Goal: Task Accomplishment & Management: Manage account settings

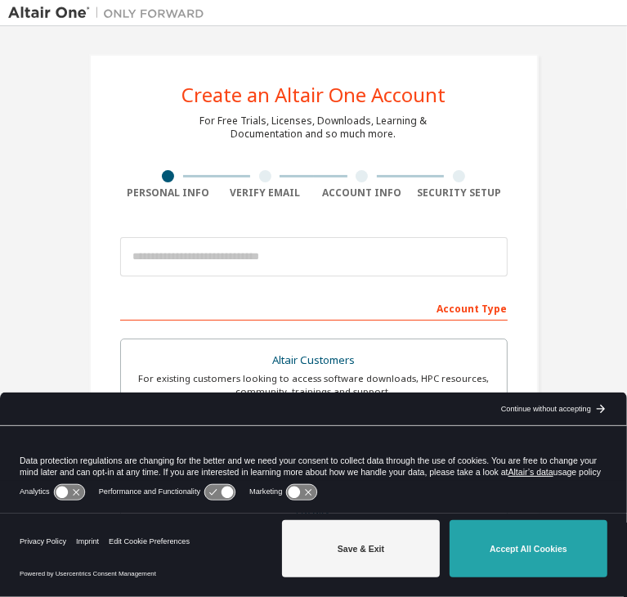
click at [507, 549] on button "Accept All Cookies" at bounding box center [529, 548] width 158 height 57
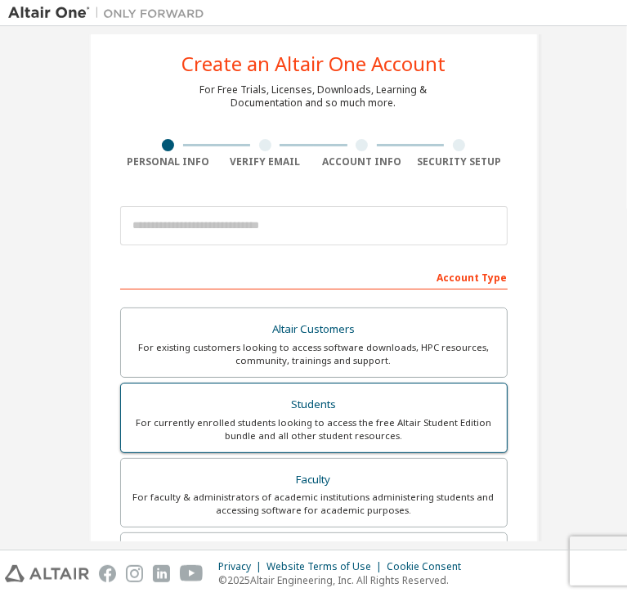
scroll to position [82, 0]
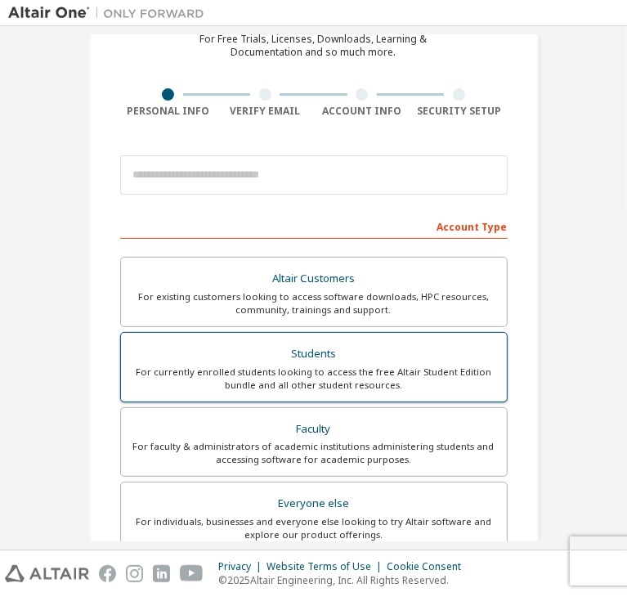
click at [255, 352] on div "Students" at bounding box center [314, 354] width 366 height 23
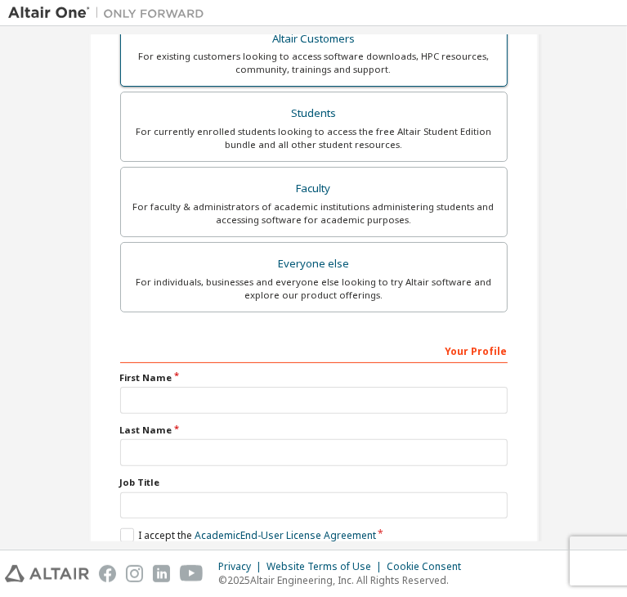
scroll to position [398, 0]
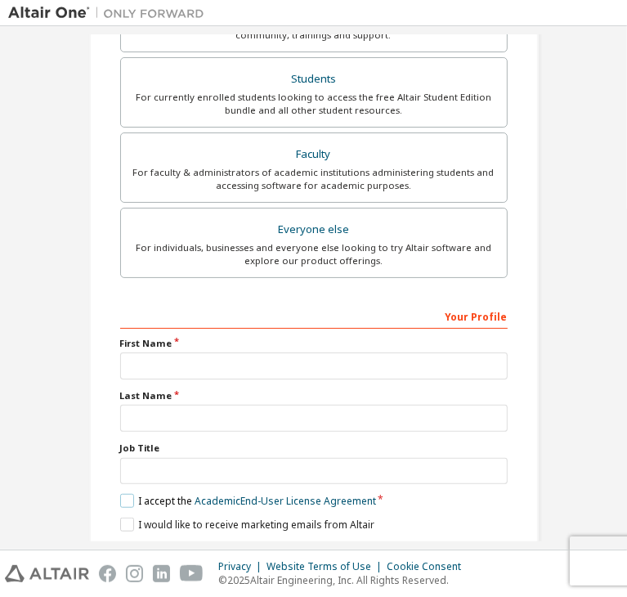
click at [128, 494] on label "I accept the Academic End-User License Agreement" at bounding box center [248, 501] width 256 height 14
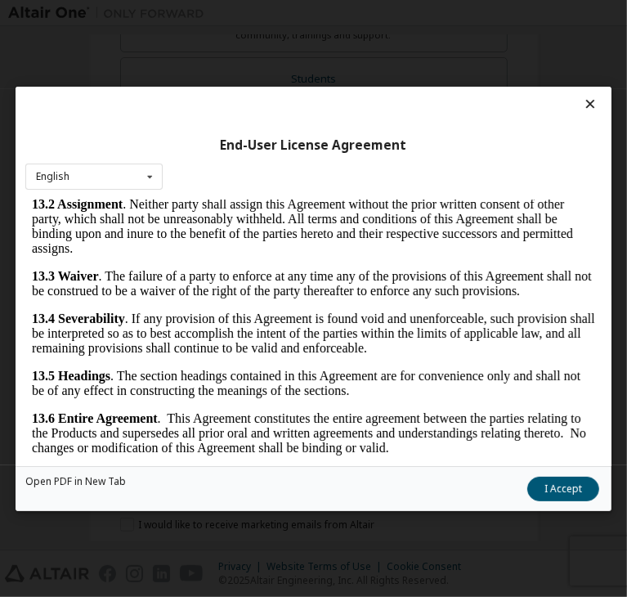
scroll to position [5411, 0]
drag, startPoint x: 405, startPoint y: 275, endPoint x: 483, endPoint y: 651, distance: 384.3
click at [528, 487] on button "I Accept" at bounding box center [564, 489] width 72 height 25
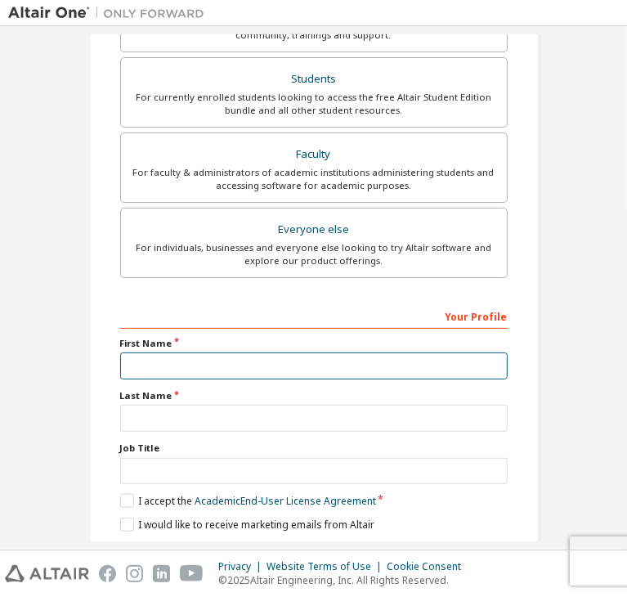
click at [157, 367] on input "text" at bounding box center [314, 365] width 388 height 27
type input "*"
type input "******"
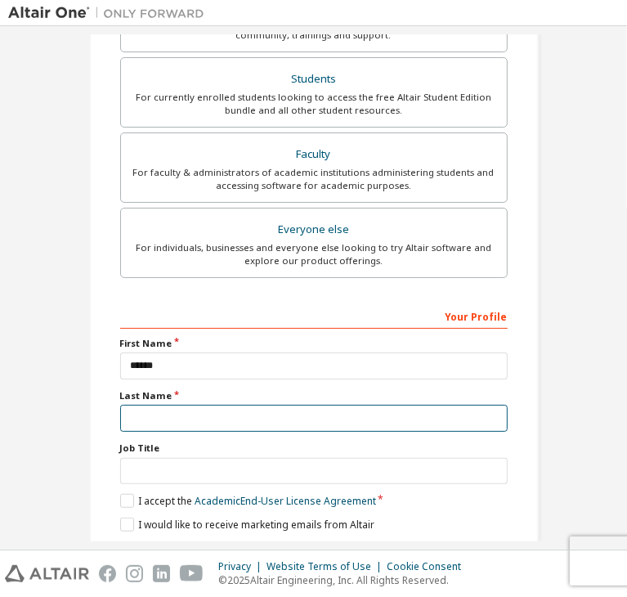
click at [339, 405] on input "text" at bounding box center [314, 418] width 388 height 27
type input "**********"
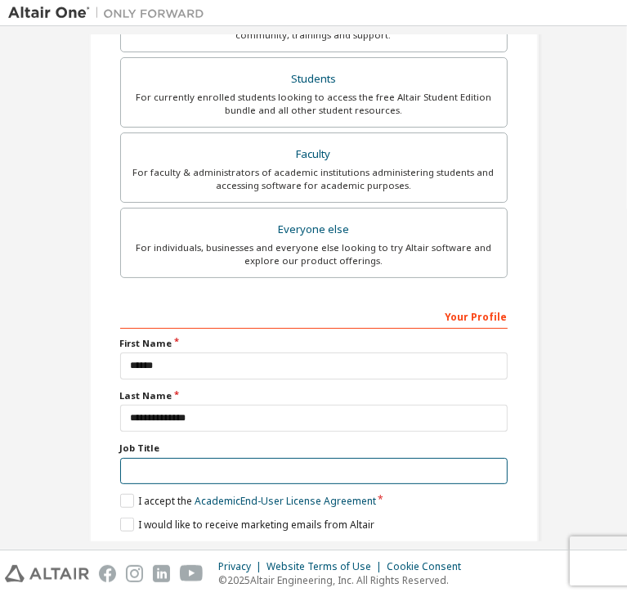
click at [147, 458] on input "text" at bounding box center [314, 471] width 388 height 27
click at [195, 458] on input "**********" at bounding box center [314, 471] width 388 height 27
click at [213, 458] on input "**********" at bounding box center [314, 471] width 388 height 27
click at [198, 458] on input "**********" at bounding box center [314, 471] width 388 height 27
type input "**********"
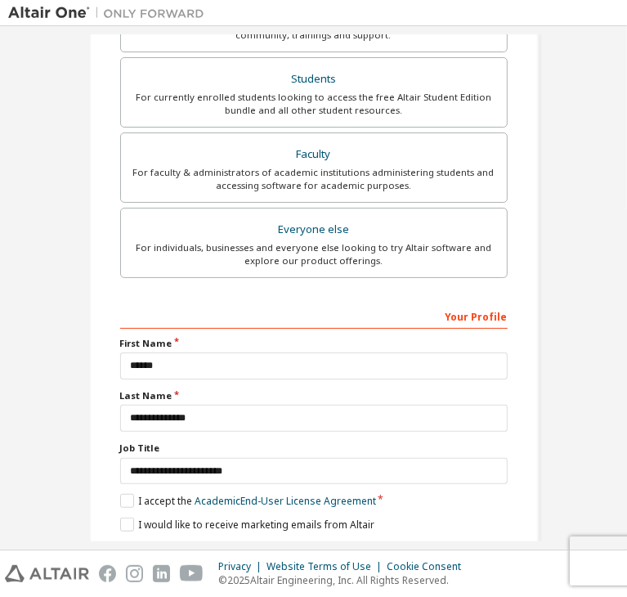
click at [321, 442] on label "Job Title" at bounding box center [314, 448] width 388 height 13
click at [311, 541] on div "Next" at bounding box center [314, 553] width 388 height 25
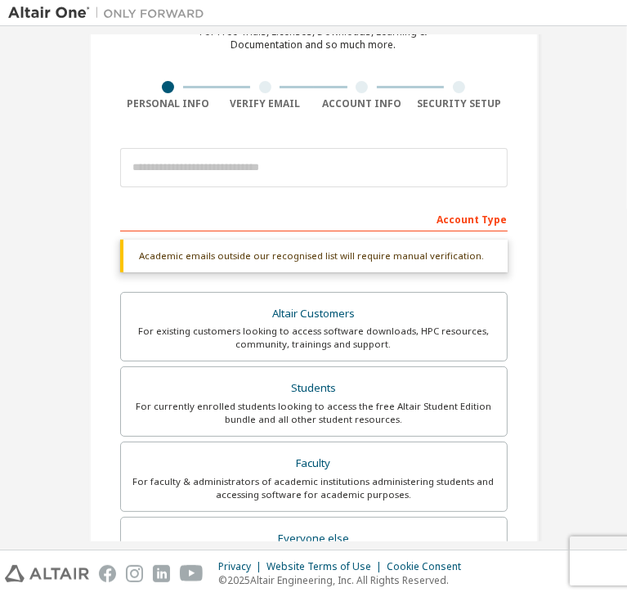
scroll to position [71, 0]
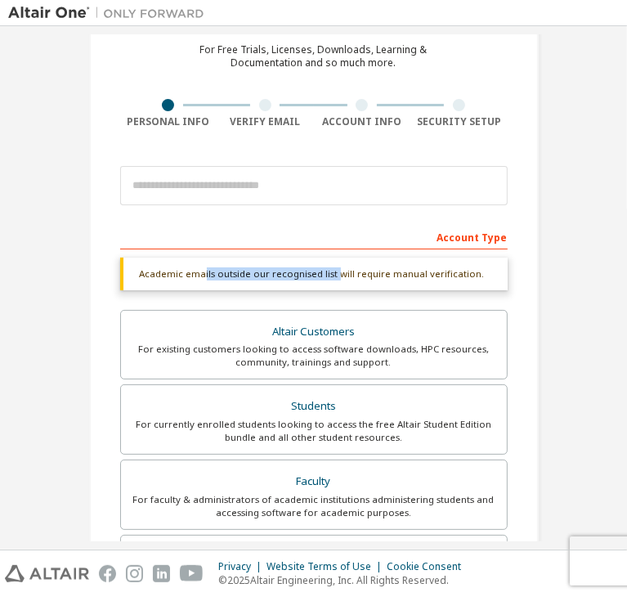
drag, startPoint x: 220, startPoint y: 272, endPoint x: 329, endPoint y: 272, distance: 108.8
click at [329, 272] on div "Academic emails outside our recognised list will require manual verification." at bounding box center [314, 274] width 388 height 33
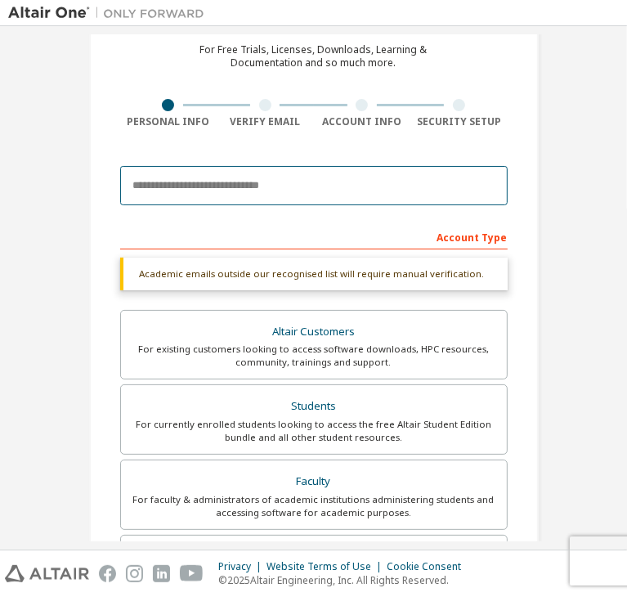
click at [225, 191] on input "email" at bounding box center [314, 185] width 388 height 39
click at [175, 174] on input "email" at bounding box center [314, 185] width 388 height 39
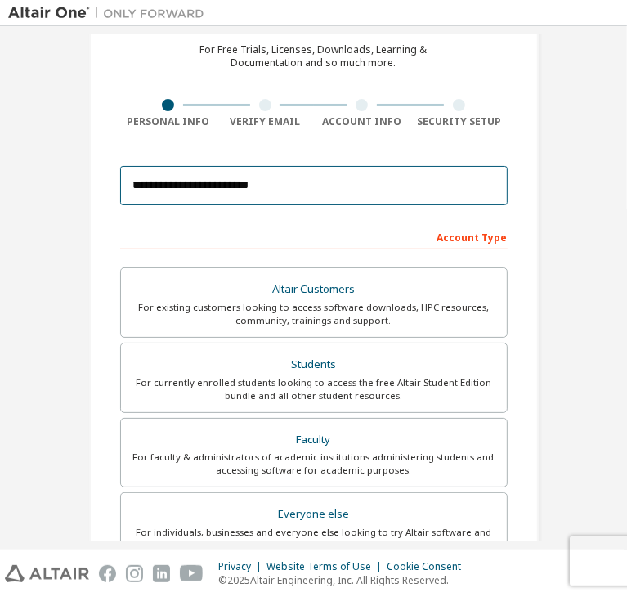
type input "**********"
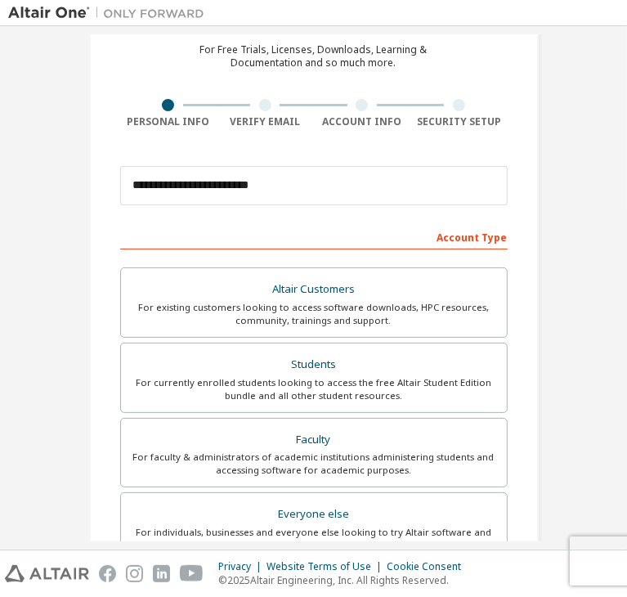
click at [528, 222] on div "**********" at bounding box center [314, 423] width 450 height 880
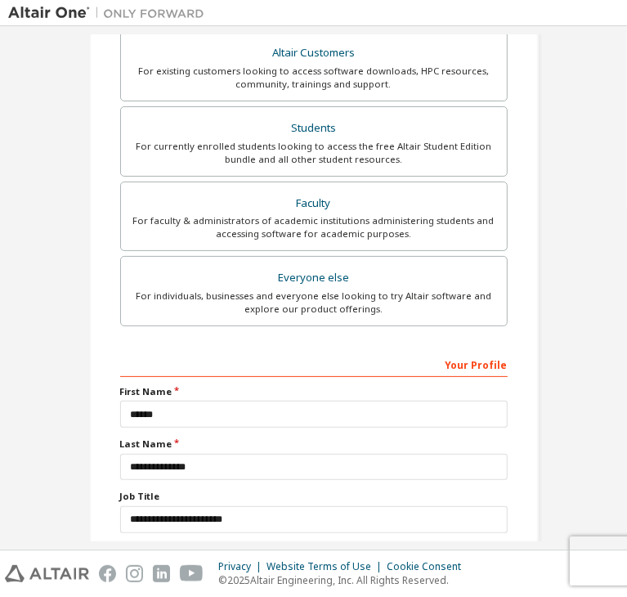
scroll to position [356, 0]
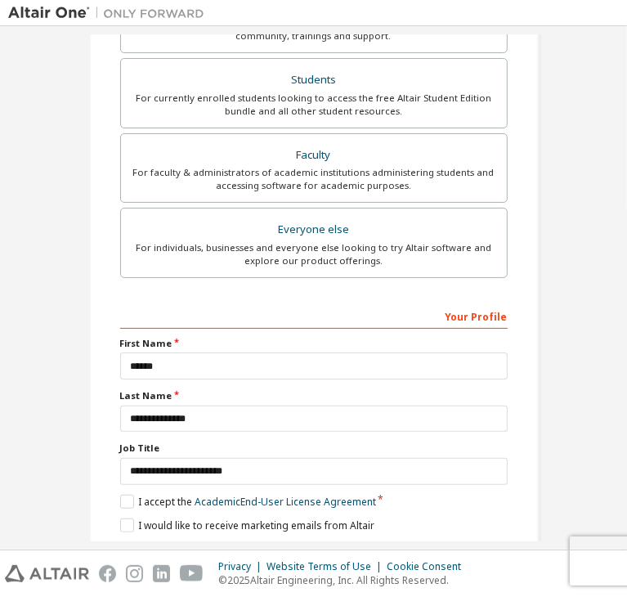
click at [336, 542] on button "Next" at bounding box center [313, 554] width 86 height 25
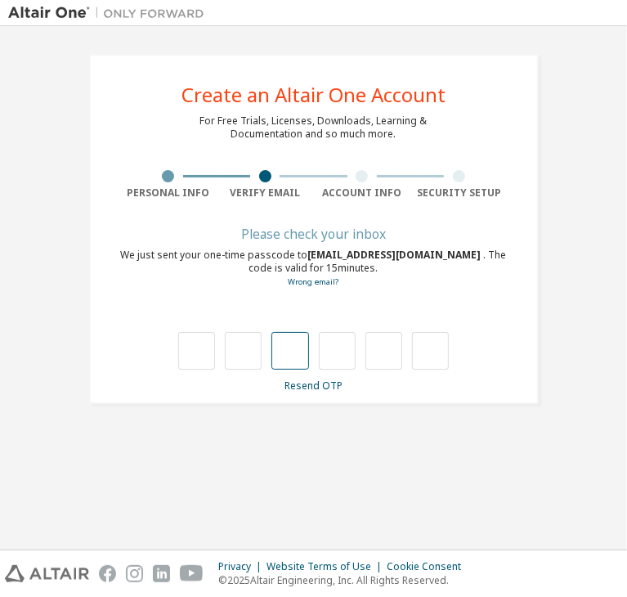
type input "*"
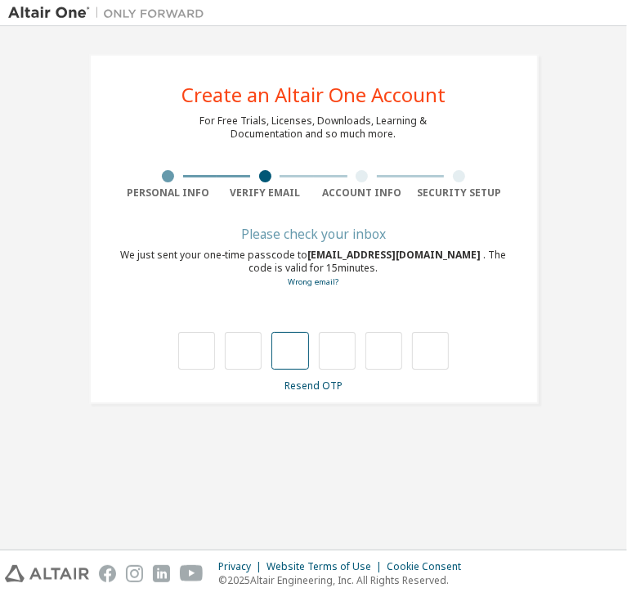
type input "*"
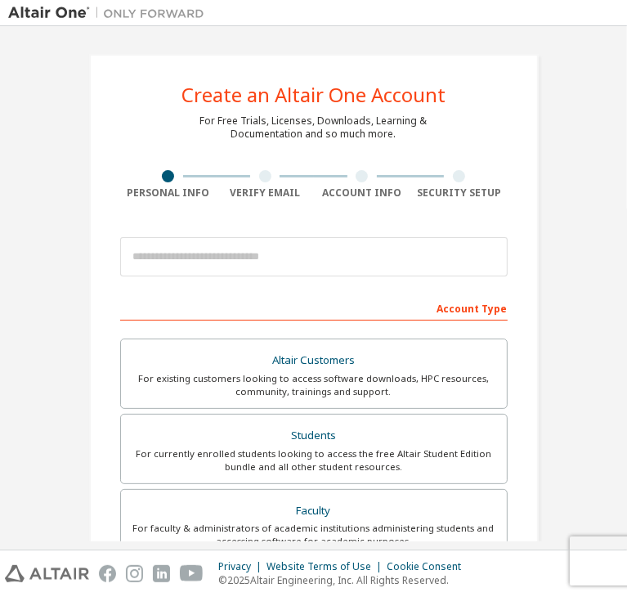
click at [77, 10] on img at bounding box center [110, 13] width 204 height 16
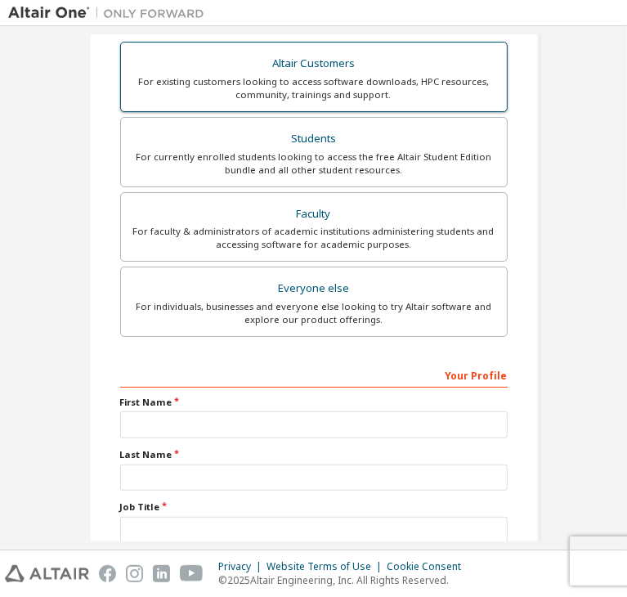
scroll to position [356, 0]
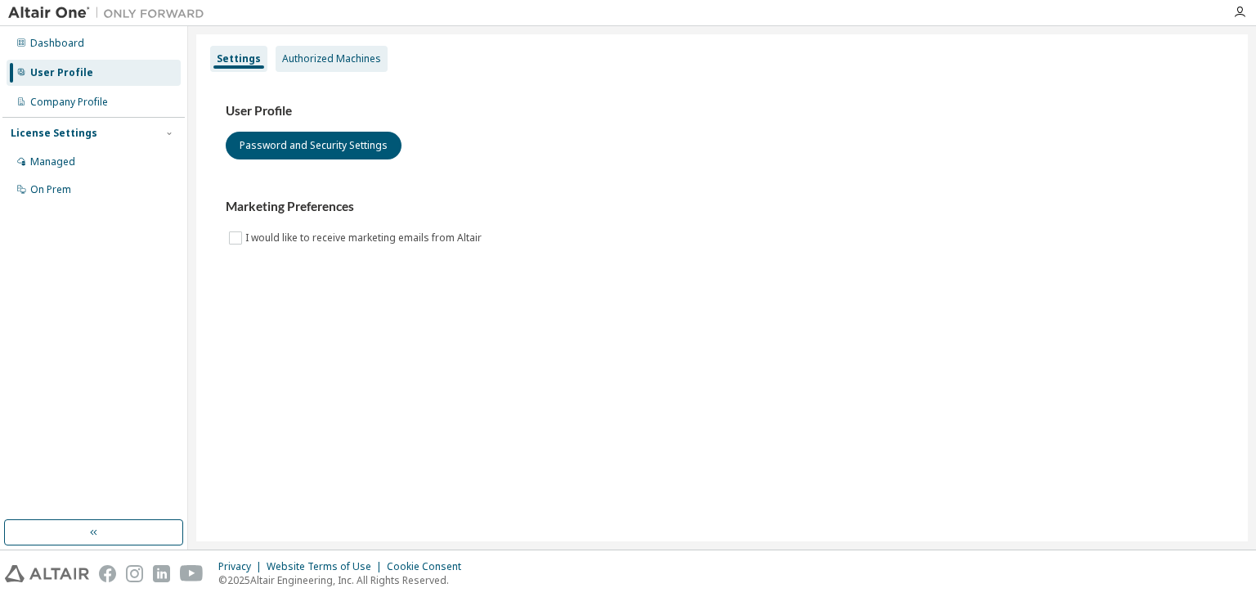
click at [334, 58] on div "Authorized Machines" at bounding box center [331, 58] width 99 height 13
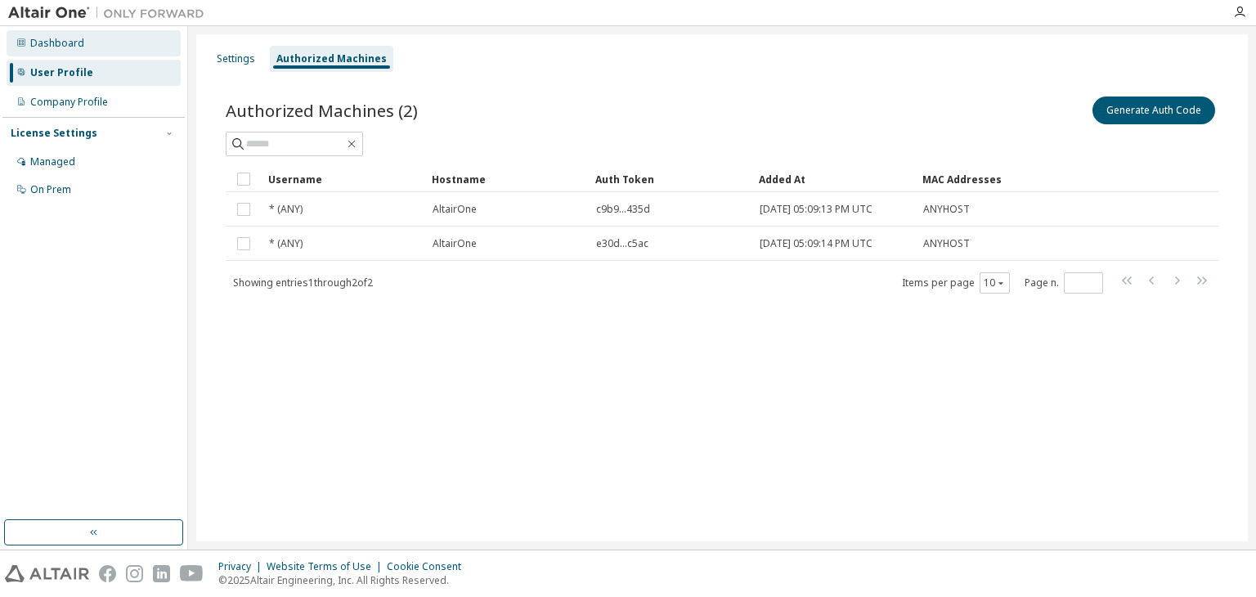
click at [40, 49] on div "Dashboard" at bounding box center [57, 43] width 54 height 13
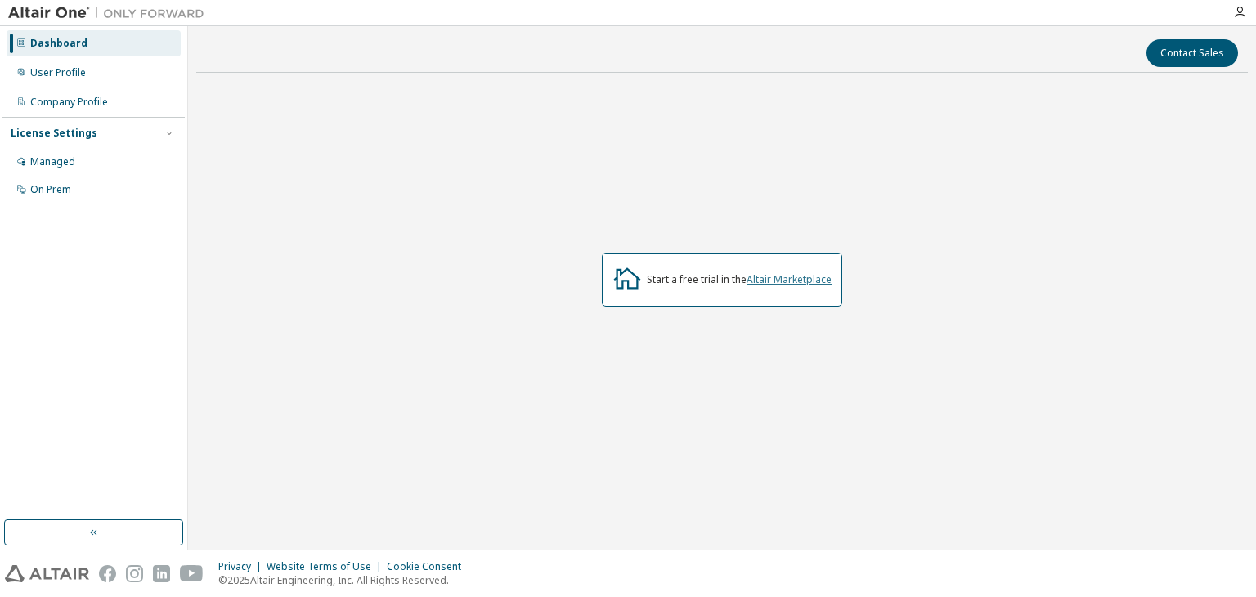
click at [788, 281] on link "Altair Marketplace" at bounding box center [789, 279] width 85 height 14
click at [73, 79] on div "User Profile" at bounding box center [94, 73] width 174 height 26
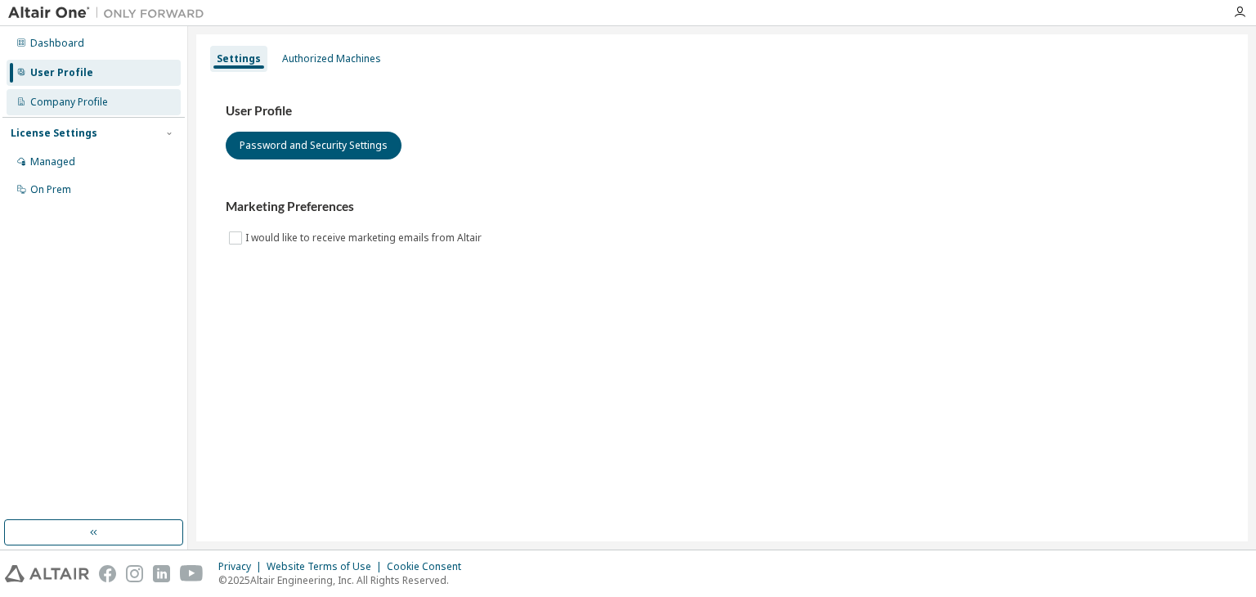
click at [92, 112] on div "Company Profile" at bounding box center [94, 102] width 174 height 26
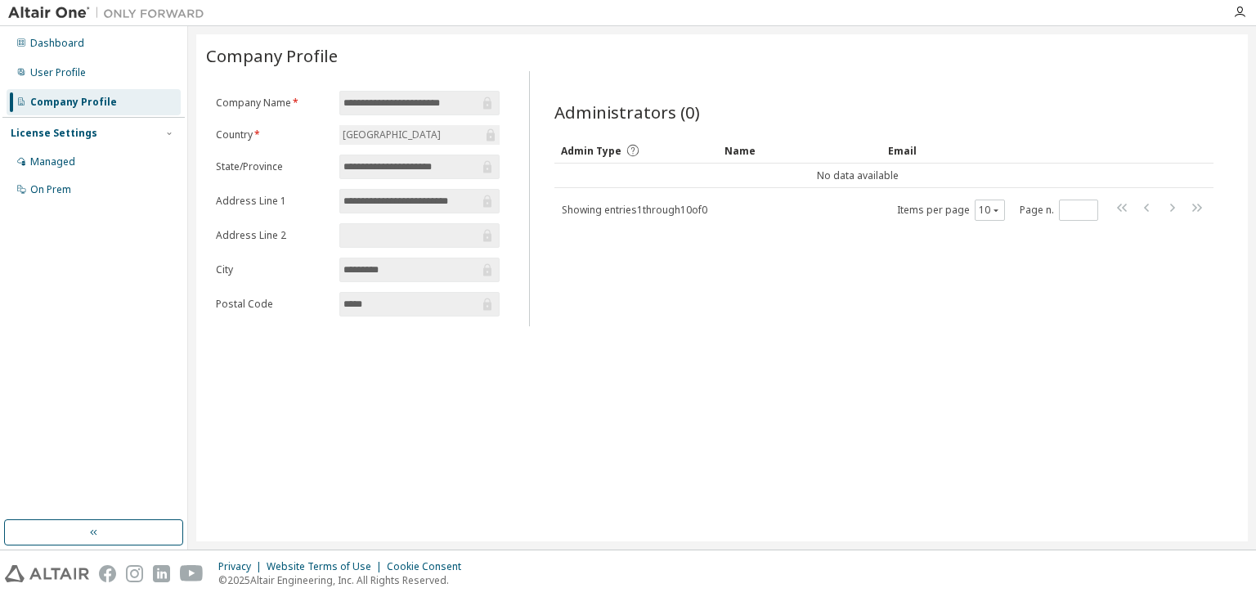
drag, startPoint x: 408, startPoint y: 200, endPoint x: 451, endPoint y: 200, distance: 43.4
click at [451, 200] on input "**********" at bounding box center [411, 201] width 136 height 16
click at [91, 164] on div "Managed" at bounding box center [94, 162] width 174 height 26
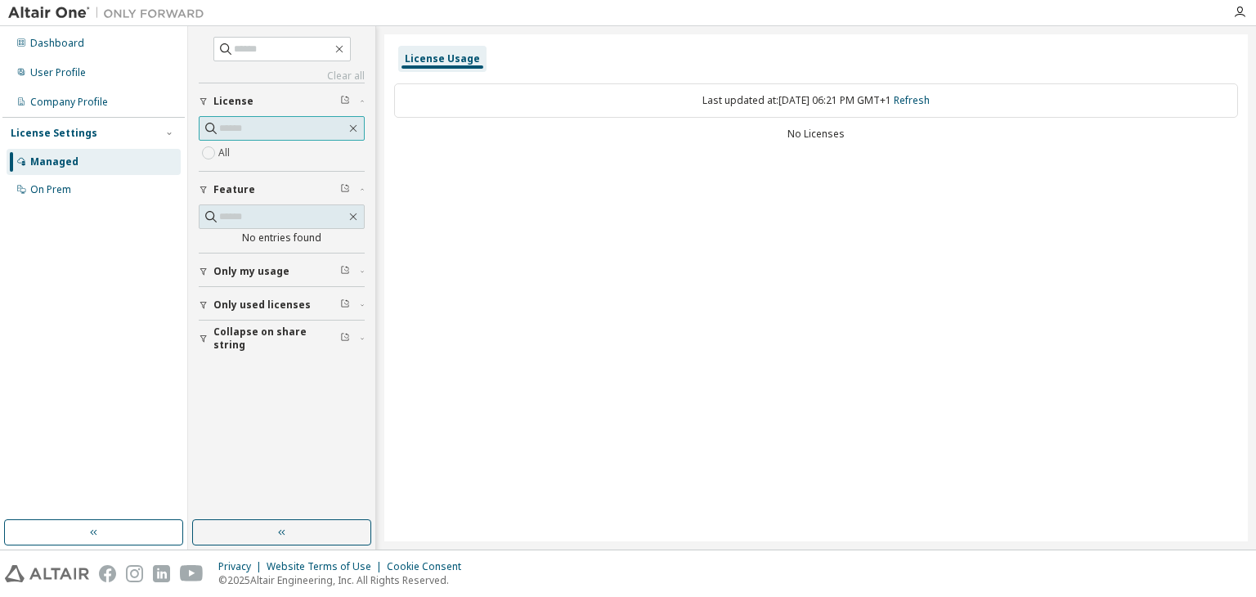
click at [247, 133] on input "text" at bounding box center [282, 128] width 127 height 16
click at [91, 187] on div "On Prem" at bounding box center [94, 190] width 174 height 26
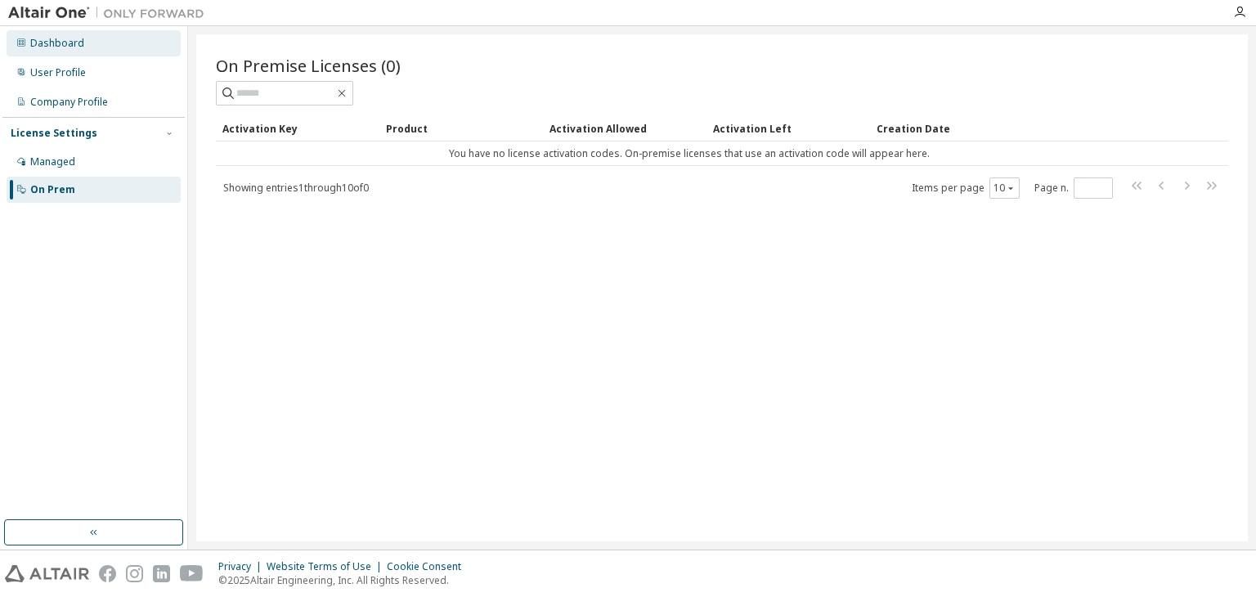
click at [69, 43] on div "Dashboard" at bounding box center [57, 43] width 54 height 13
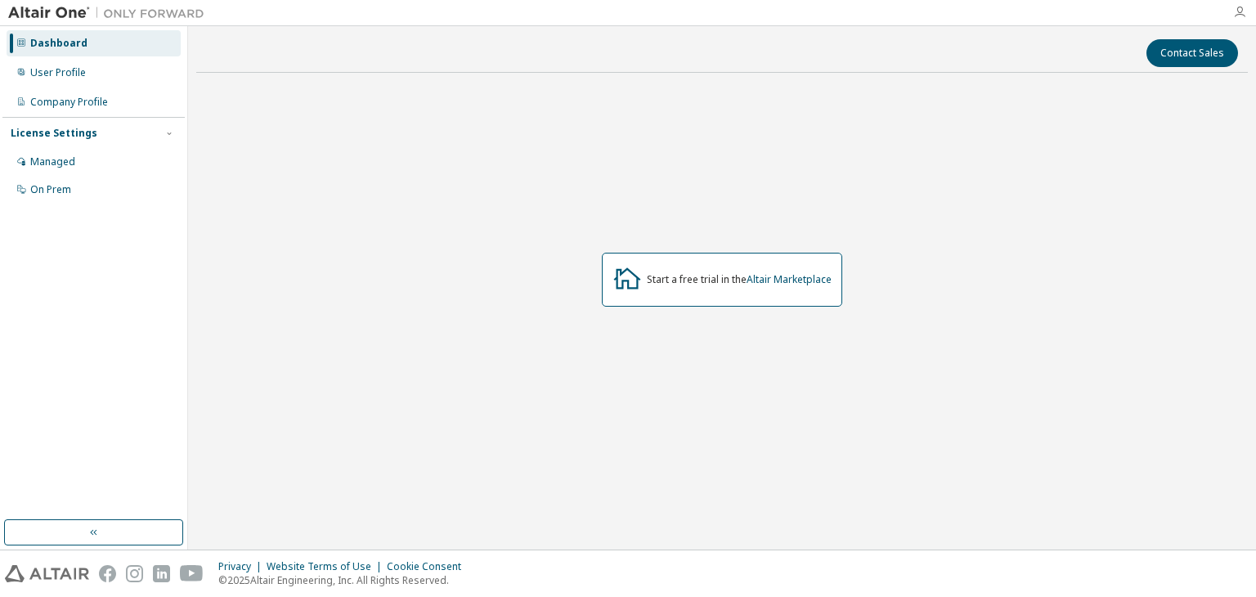
click at [1241, 11] on icon "button" at bounding box center [1239, 12] width 13 height 13
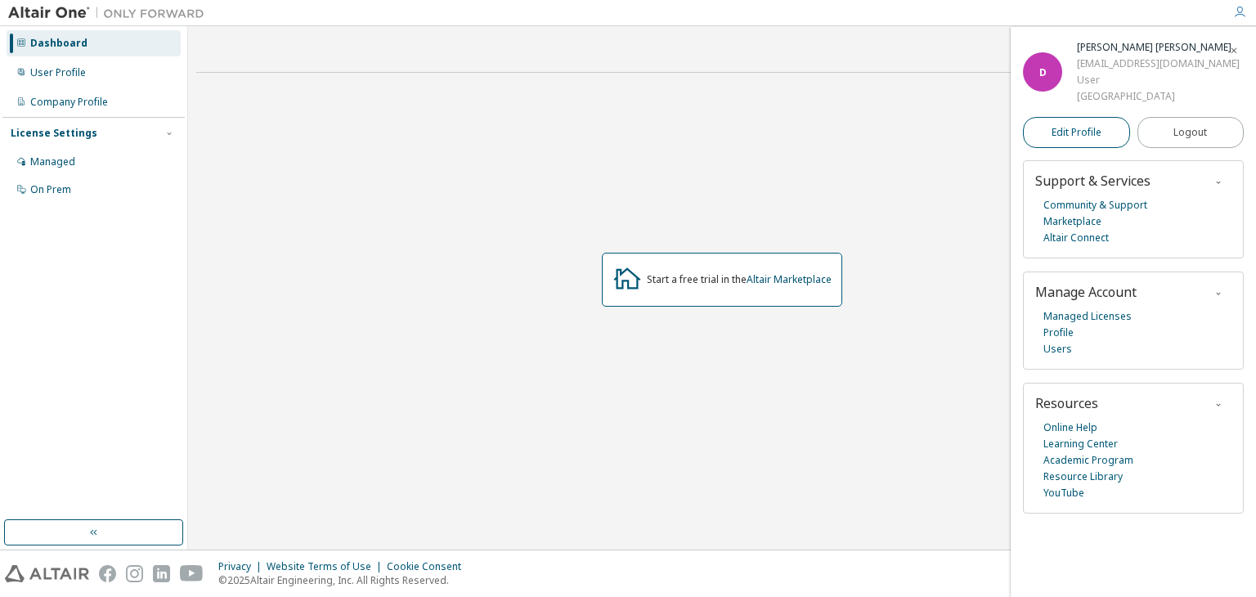
click at [1074, 132] on span "Edit Profile" at bounding box center [1077, 132] width 50 height 13
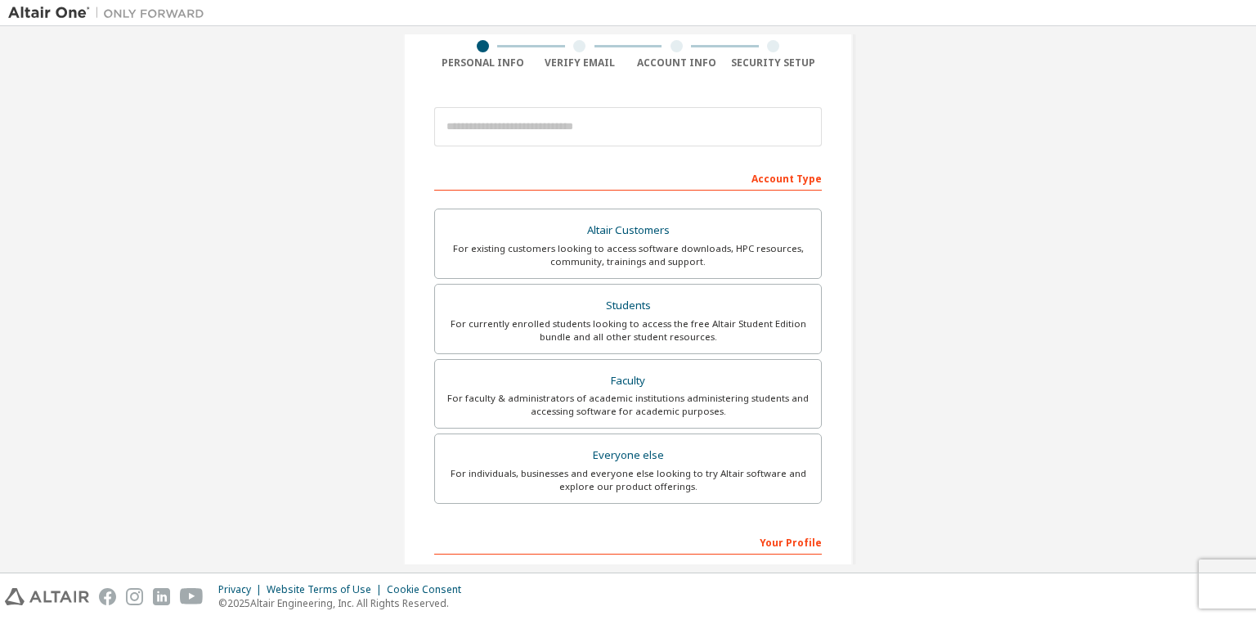
scroll to position [87, 0]
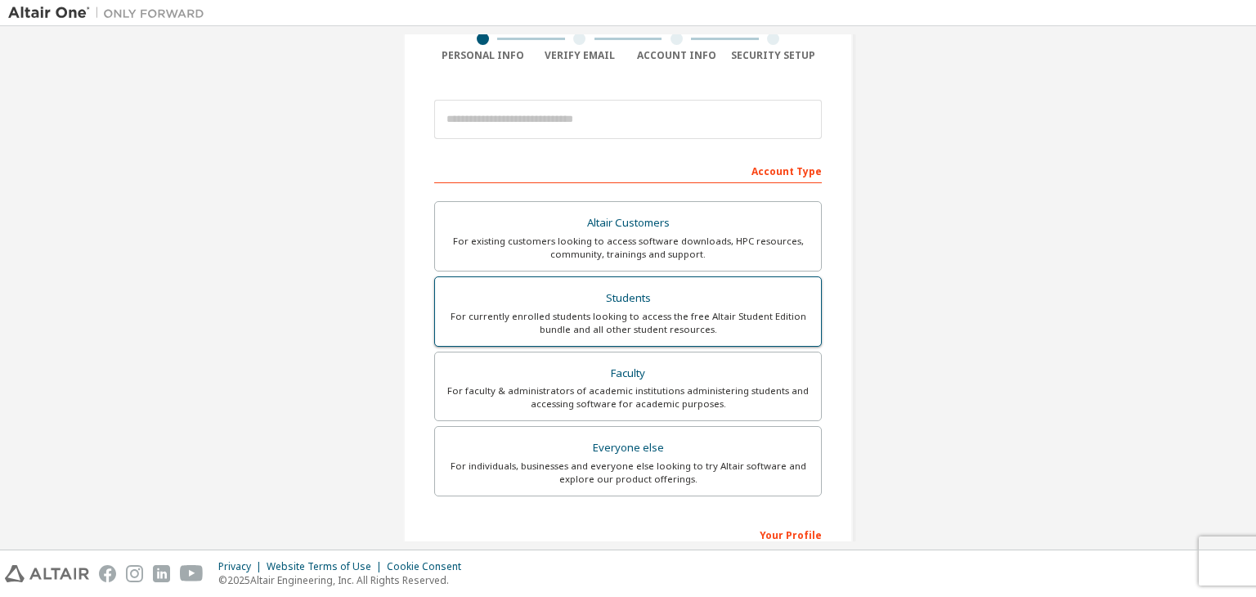
scroll to position [164, 0]
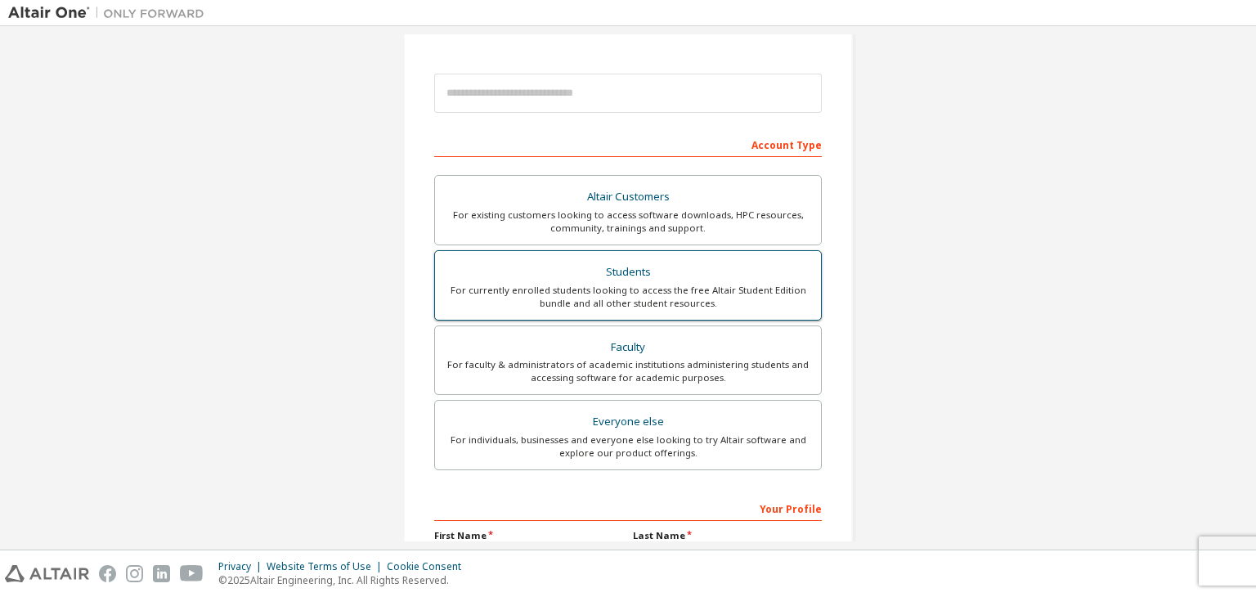
click at [617, 261] on div "Students" at bounding box center [628, 272] width 366 height 23
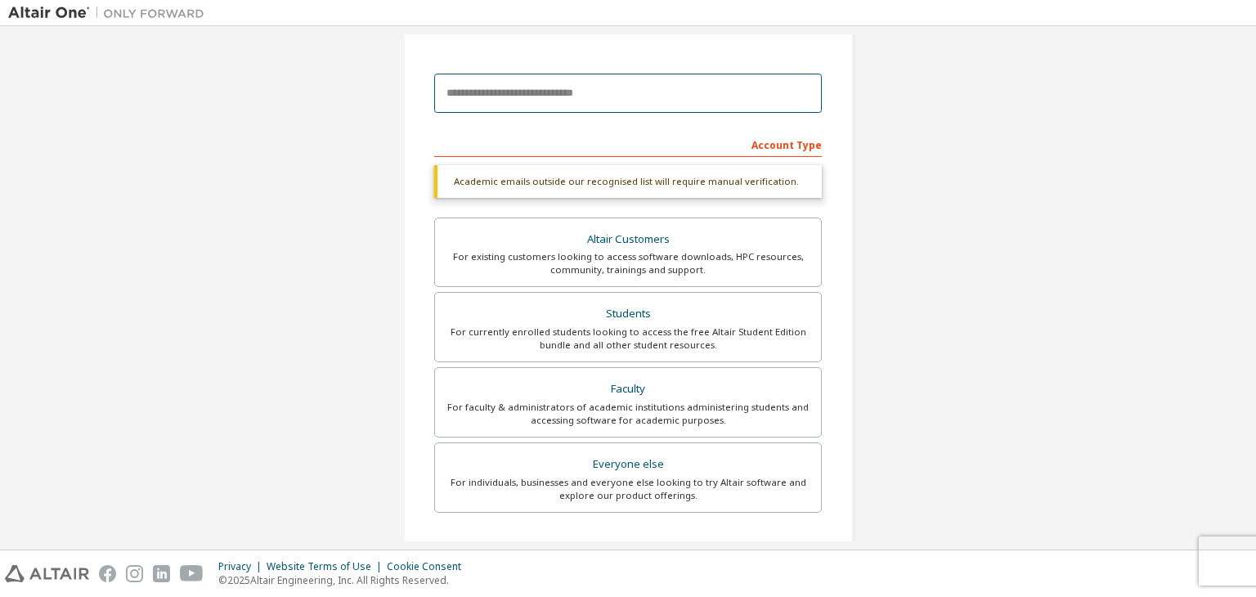
click at [556, 91] on input "email" at bounding box center [628, 93] width 388 height 39
type input "**********"
